Goal: Task Accomplishment & Management: Use online tool/utility

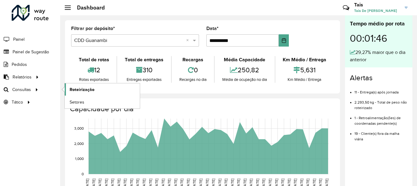
click at [80, 90] on span "Roteirização" at bounding box center [82, 89] width 25 height 6
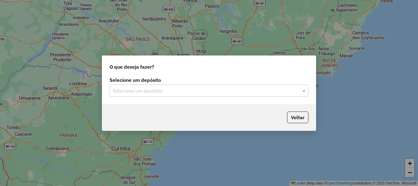
click at [199, 91] on input "text" at bounding box center [203, 90] width 181 height 7
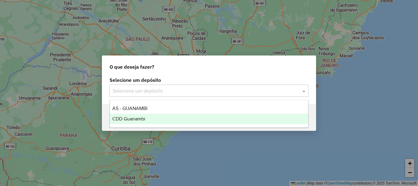
click at [139, 118] on span "CDD Guanambi" at bounding box center [128, 118] width 33 height 5
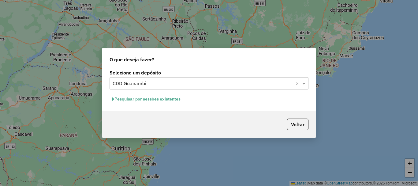
click at [239, 88] on div "Selecione um depósito × CDD Guanambi ×" at bounding box center [209, 83] width 199 height 12
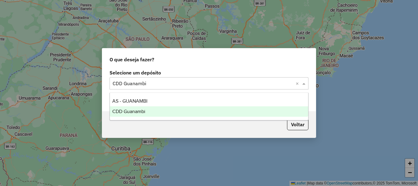
click at [142, 112] on span "CDD Guanambi" at bounding box center [128, 111] width 33 height 5
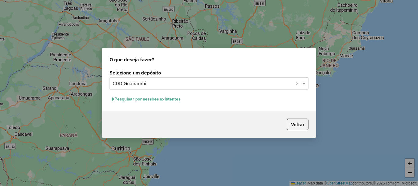
click at [149, 100] on button "Pesquisar por sessões existentes" at bounding box center [147, 98] width 74 height 9
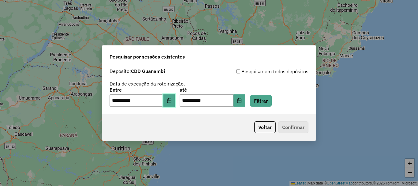
click at [172, 103] on button "Choose Date" at bounding box center [170, 100] width 12 height 12
click at [272, 97] on button "Filtrar" at bounding box center [261, 101] width 22 height 12
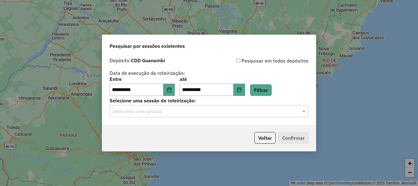
click at [226, 118] on hb-app "**********" at bounding box center [209, 93] width 418 height 186
click at [226, 110] on input "text" at bounding box center [203, 111] width 181 height 7
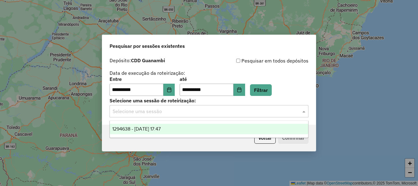
click at [152, 128] on span "1294638 - [DATE] 17:47" at bounding box center [136, 128] width 48 height 5
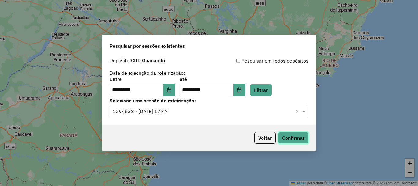
click at [303, 132] on button "Confirmar" at bounding box center [293, 138] width 30 height 12
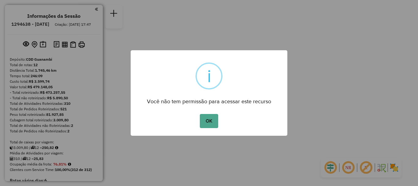
click at [206, 128] on div "OK No Cancel" at bounding box center [209, 120] width 157 height 17
click at [205, 116] on button "OK" at bounding box center [209, 121] width 18 height 14
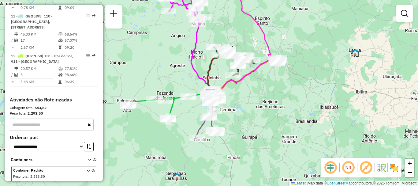
scroll to position [490, 0]
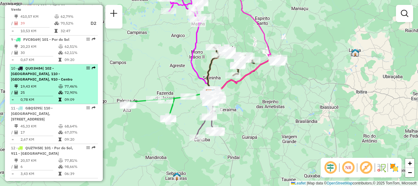
click at [43, 83] on td "19,43 KM" at bounding box center [39, 86] width 38 height 6
select select "**********"
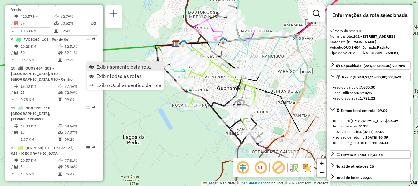
click at [106, 65] on span "Exibir somente esta rota" at bounding box center [123, 66] width 55 height 5
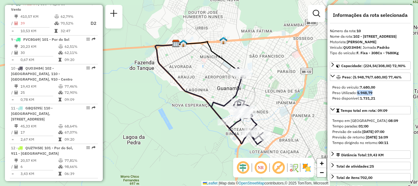
drag, startPoint x: 359, startPoint y: 100, endPoint x: 387, endPoint y: 100, distance: 27.9
click at [387, 96] on div "Peso Utilizado: 5.948,79" at bounding box center [371, 93] width 76 height 6
copy strong "5.948,79"
